Goal: Task Accomplishment & Management: Manage account settings

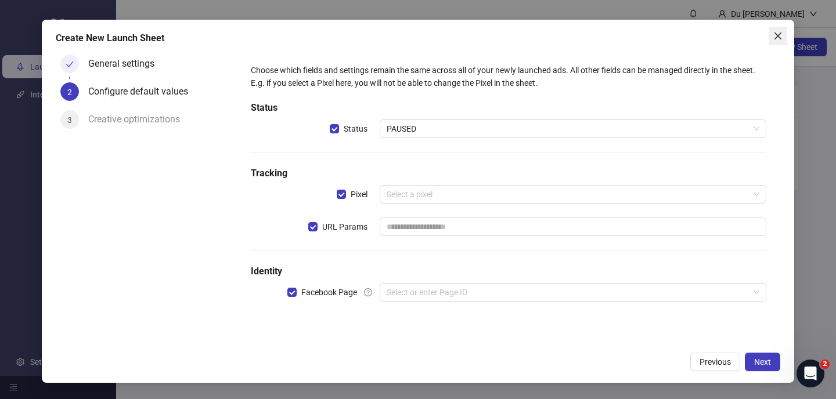
click at [781, 34] on icon "close" at bounding box center [777, 35] width 9 height 9
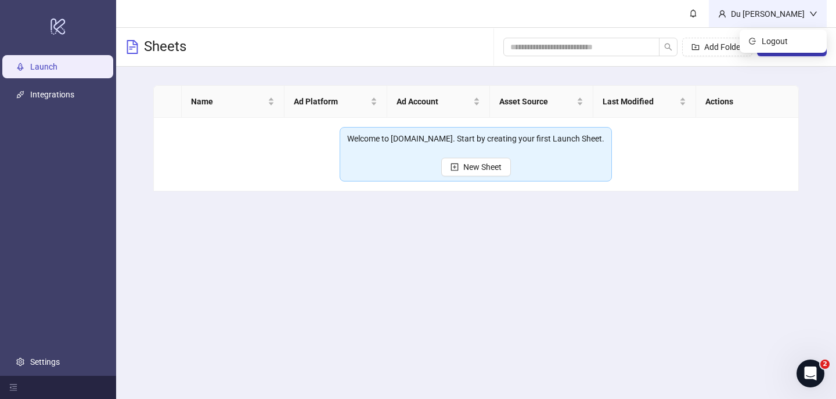
click at [760, 16] on div "Du [PERSON_NAME]" at bounding box center [767, 14] width 83 height 13
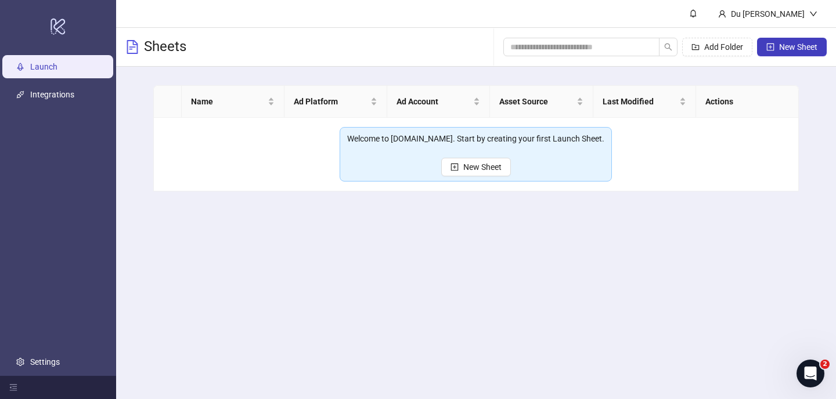
click at [553, 165] on div "Welcome to [DOMAIN_NAME]. Start by creating your first Launch Sheet. New Sheet" at bounding box center [475, 154] width 257 height 44
click at [762, 15] on div "Du [PERSON_NAME]" at bounding box center [767, 14] width 83 height 13
click at [766, 37] on span "Logout" at bounding box center [790, 41] width 56 height 13
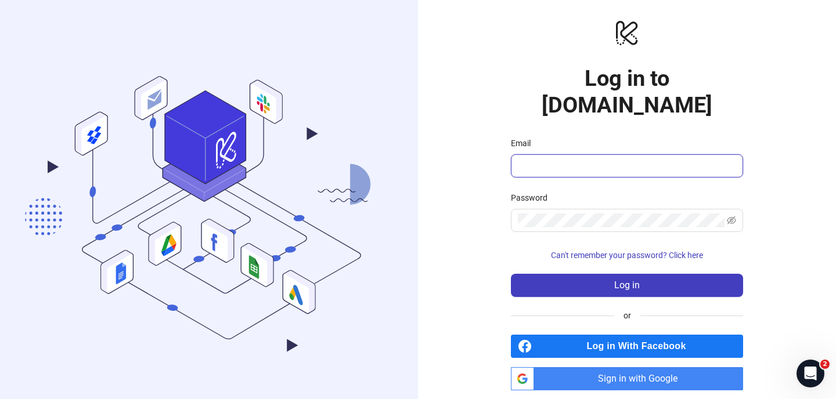
click at [576, 159] on input "Email" at bounding box center [626, 166] width 216 height 14
click at [622, 335] on span "Log in With Facebook" at bounding box center [640, 346] width 207 height 23
click at [579, 159] on input "Email" at bounding box center [626, 166] width 216 height 14
click at [607, 368] on span "Sign in with Google" at bounding box center [641, 379] width 204 height 23
